Goal: Transaction & Acquisition: Purchase product/service

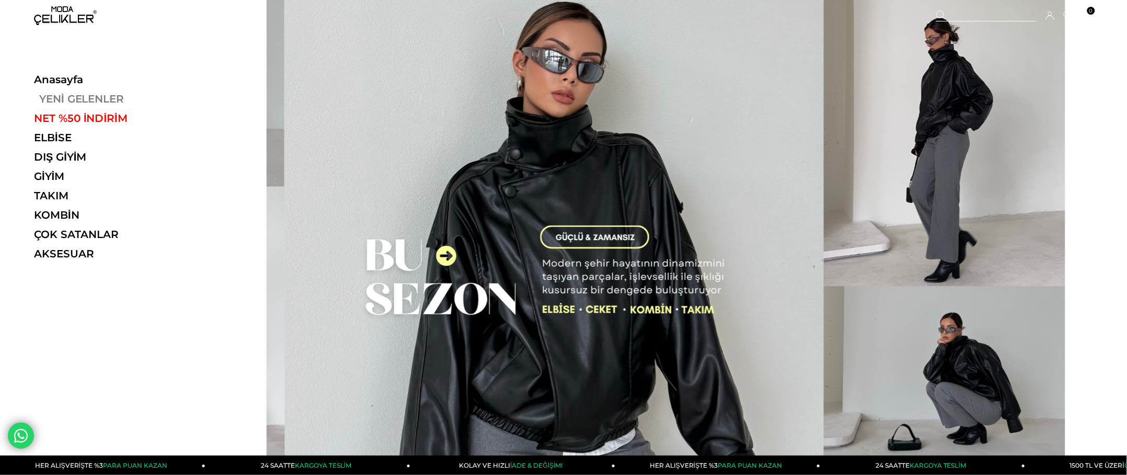
click at [62, 93] on link "YENİ GELENLER" at bounding box center [106, 99] width 144 height 13
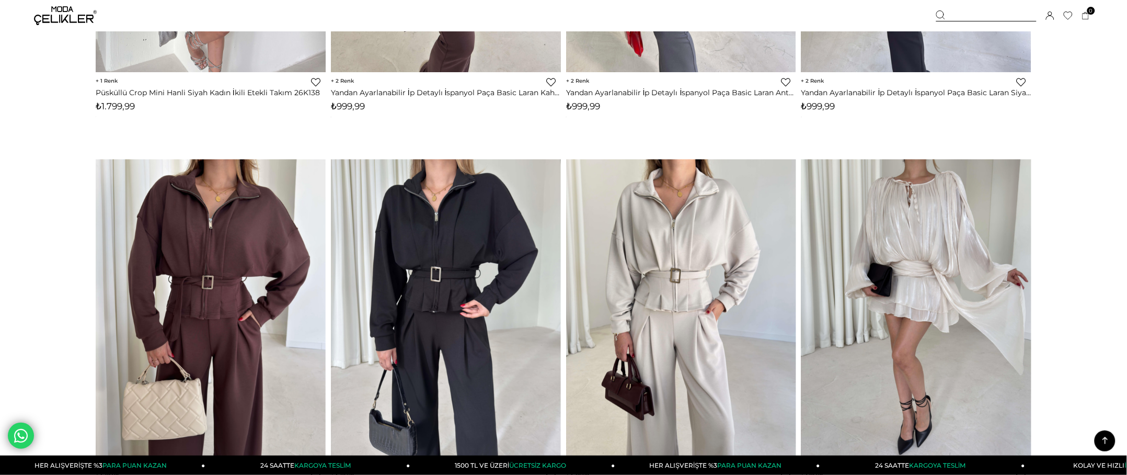
scroll to position [4600, 0]
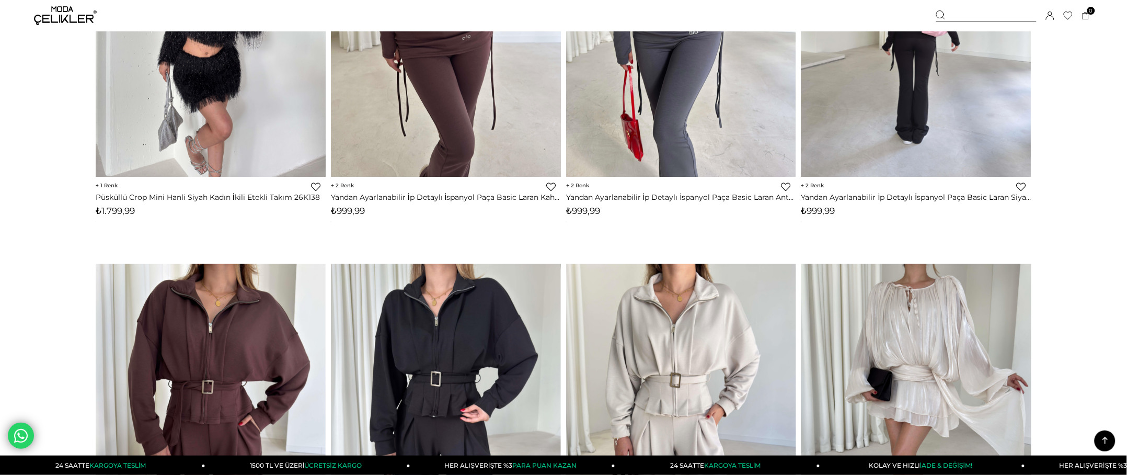
click at [976, 147] on img at bounding box center [916, 23] width 230 height 306
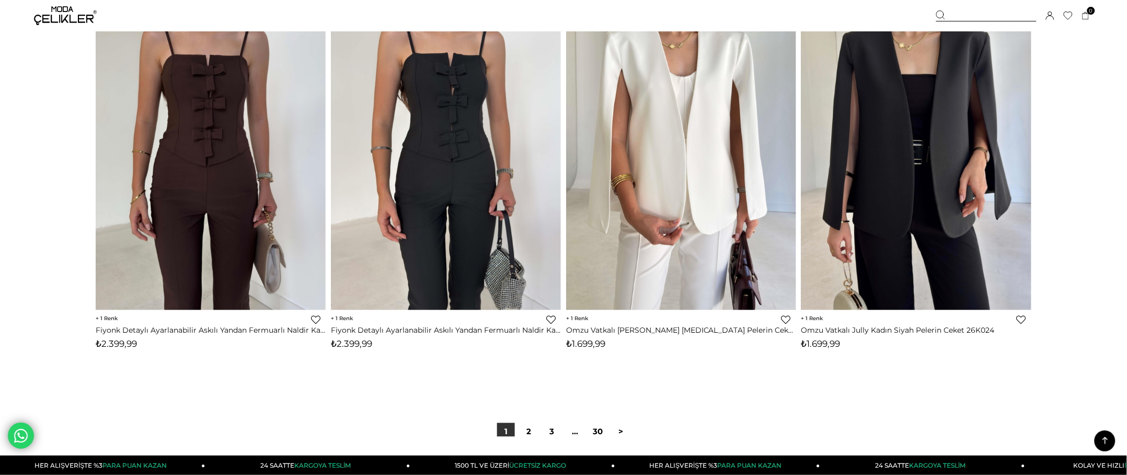
scroll to position [7722, 0]
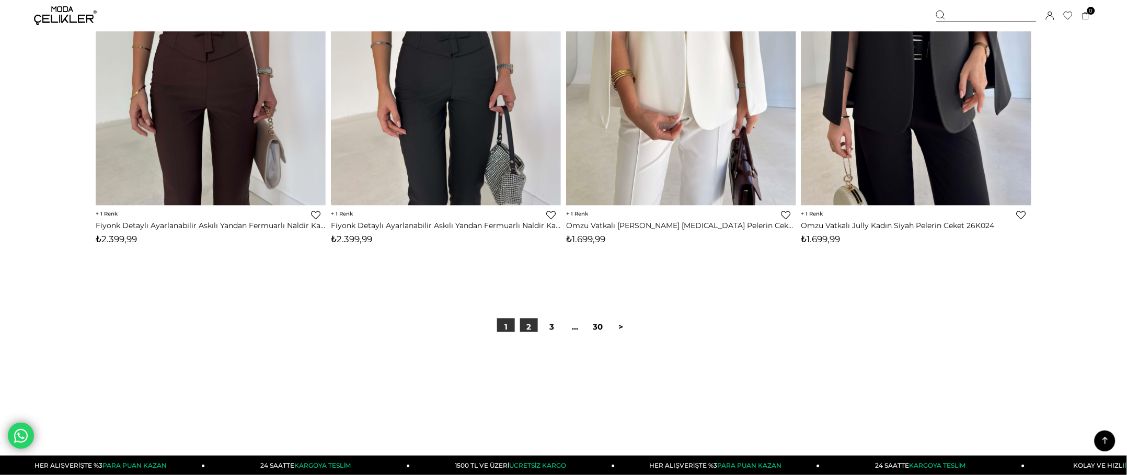
click at [535, 336] on link "2" at bounding box center [529, 327] width 18 height 18
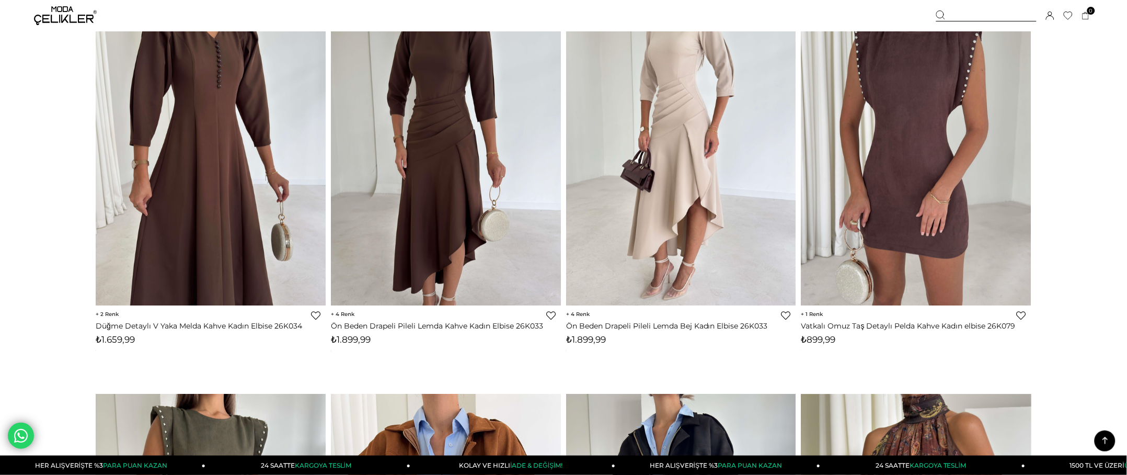
scroll to position [4391, 0]
